Goal: Navigation & Orientation: Find specific page/section

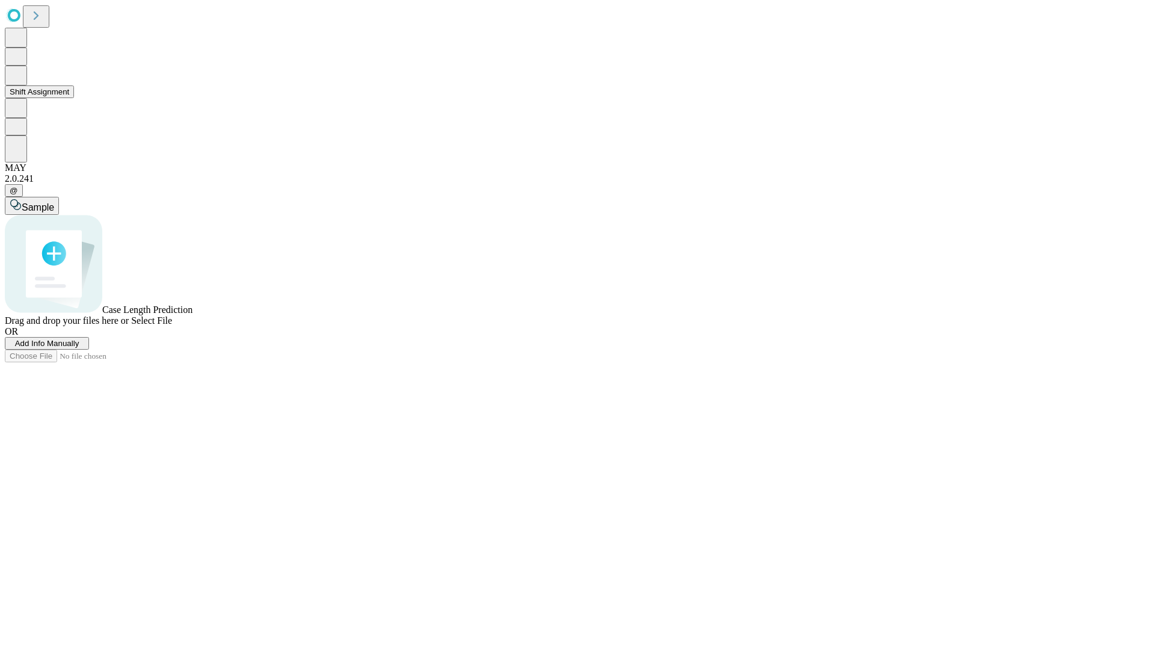
click at [74, 98] on button "Shift Assignment" at bounding box center [39, 91] width 69 height 13
